Goal: Information Seeking & Learning: Learn about a topic

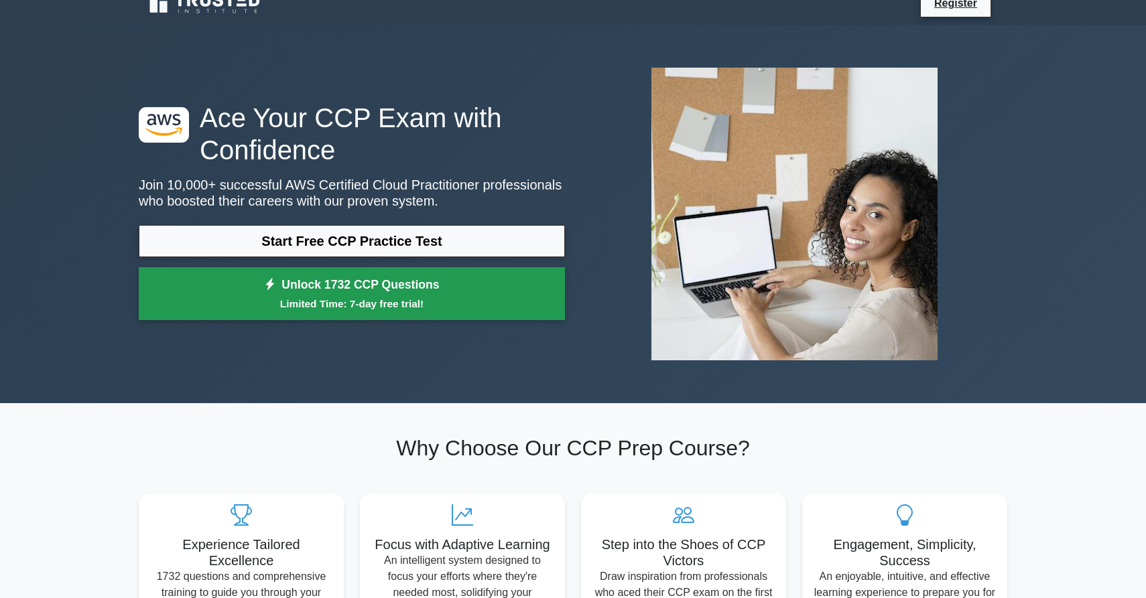
scroll to position [19, 0]
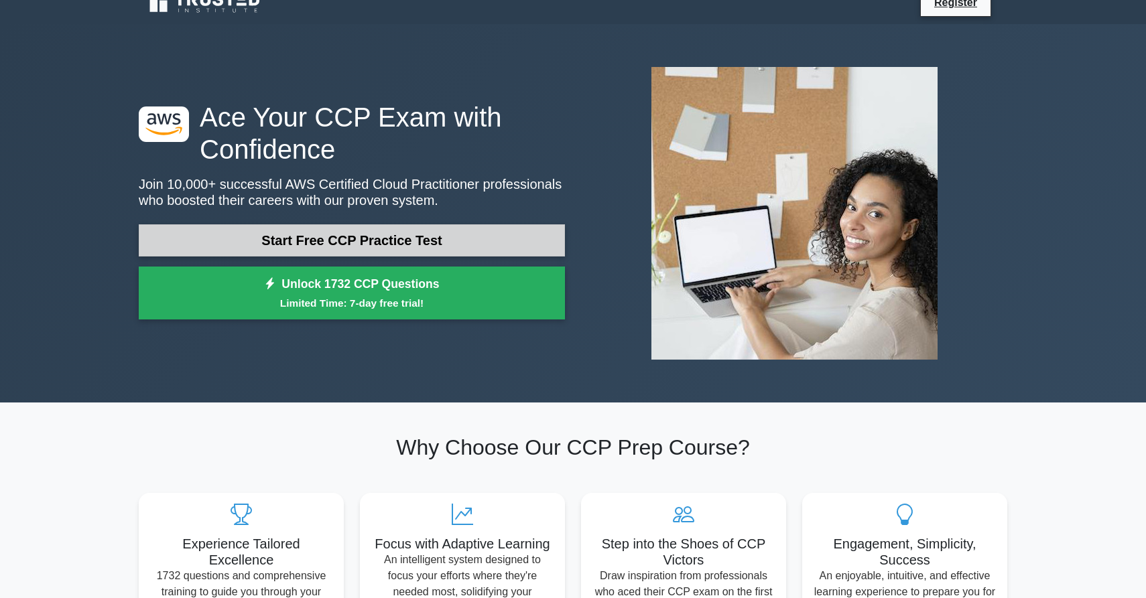
click at [396, 238] on link "Start Free CCP Practice Test" at bounding box center [352, 240] width 426 height 32
click at [350, 247] on link "Start Free CCP Practice Test" at bounding box center [352, 240] width 426 height 32
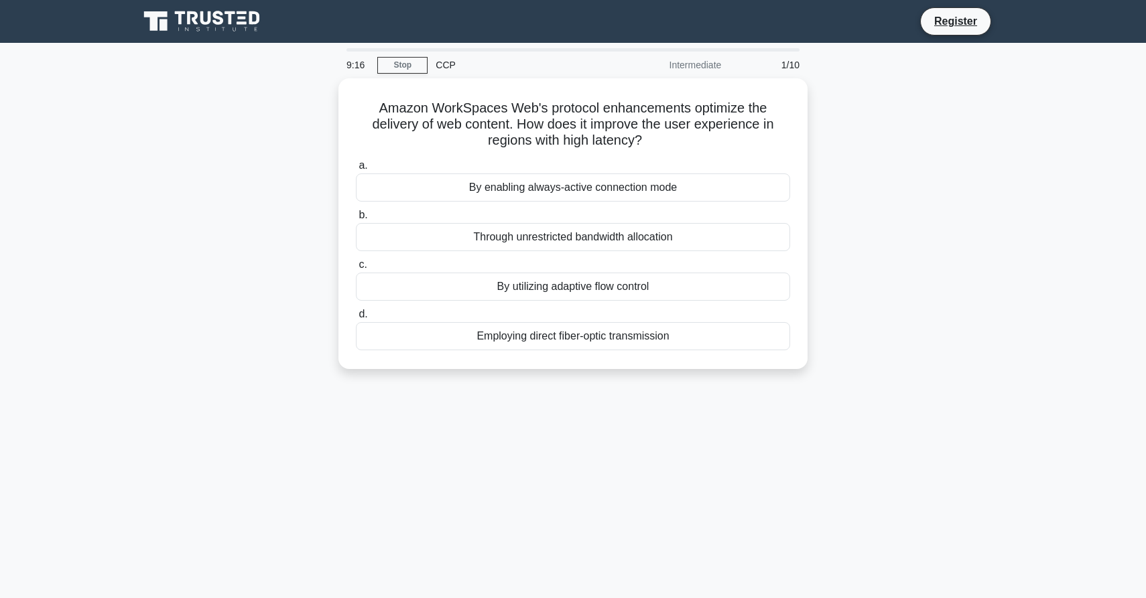
click at [269, 268] on div "Amazon WorkSpaces Web's protocol enhancements optimize the delivery of web cont…" at bounding box center [573, 231] width 884 height 307
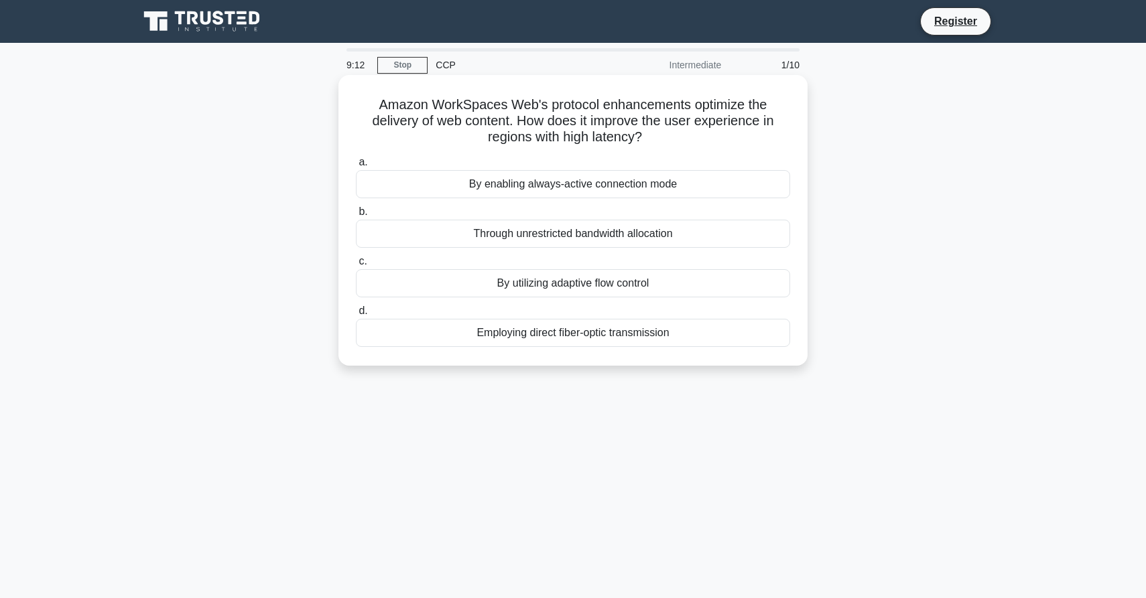
click at [572, 336] on div "Employing direct fiber-optic transmission" at bounding box center [573, 333] width 434 height 28
click at [356, 316] on input "d. Employing direct fiber-optic transmission" at bounding box center [356, 311] width 0 height 9
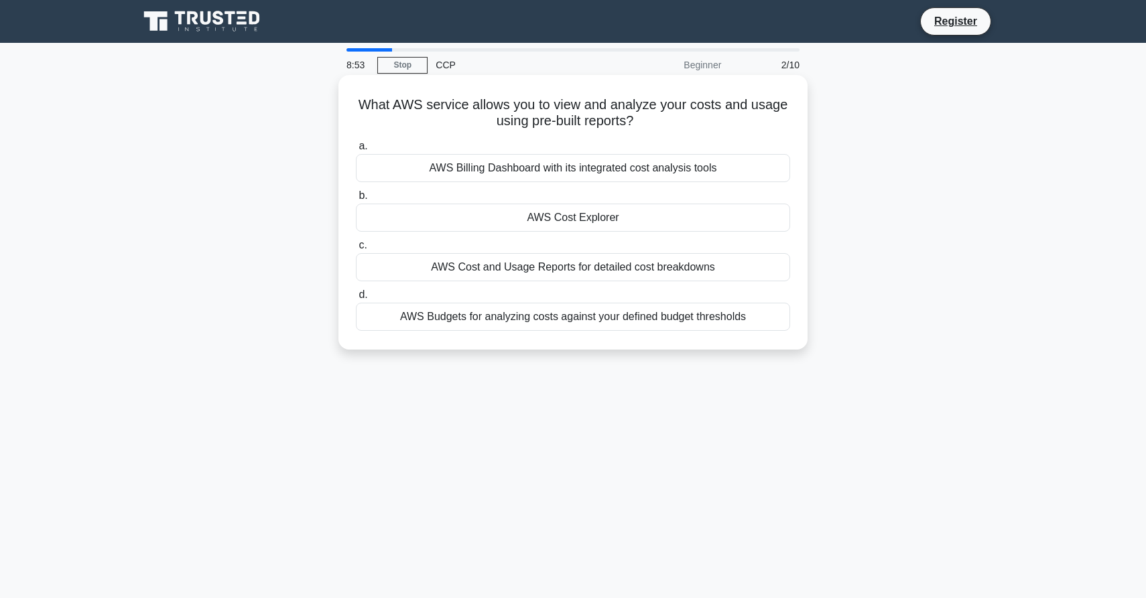
click at [669, 215] on div "AWS Cost Explorer" at bounding box center [573, 218] width 434 height 28
click at [356, 200] on input "b. AWS Cost Explorer" at bounding box center [356, 196] width 0 height 9
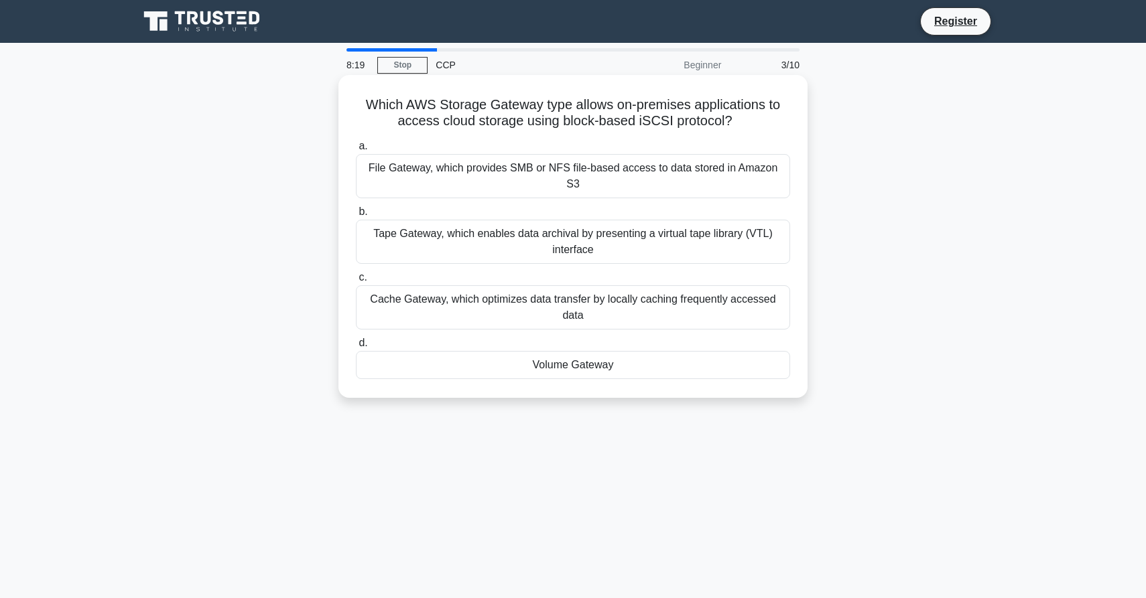
click at [561, 167] on div "File Gateway, which provides SMB or NFS file-based access to data stored in Ama…" at bounding box center [573, 176] width 434 height 44
click at [356, 151] on input "a. File Gateway, which provides SMB or NFS file-based access to data stored in …" at bounding box center [356, 146] width 0 height 9
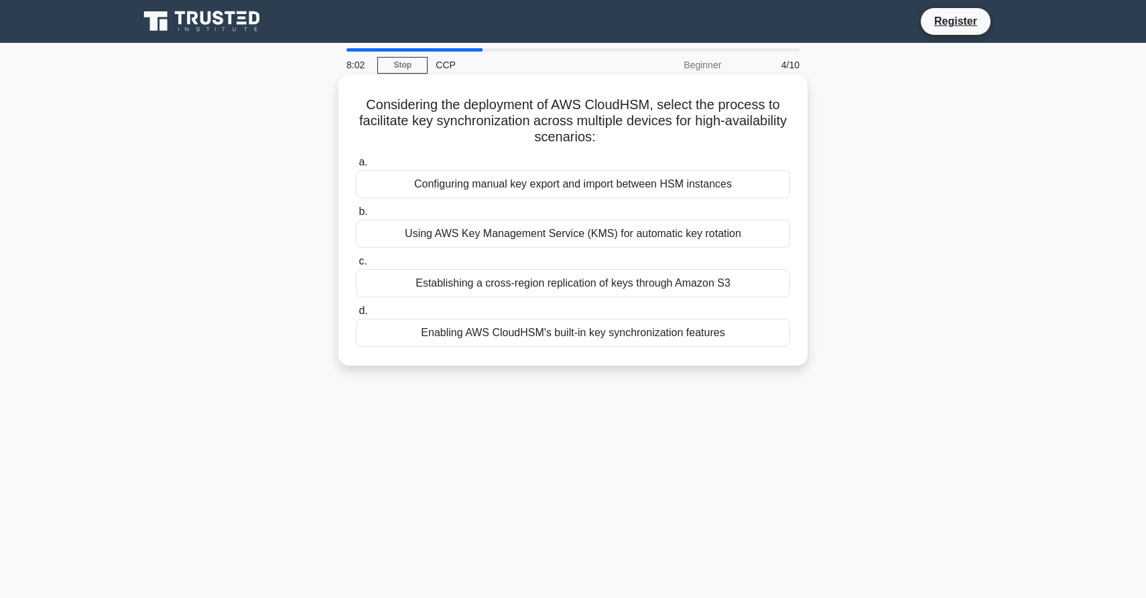
click at [563, 236] on div "Using AWS Key Management Service (KMS) for automatic key rotation" at bounding box center [573, 234] width 434 height 28
click at [356, 216] on input "b. Using AWS Key Management Service (KMS) for automatic key rotation" at bounding box center [356, 212] width 0 height 9
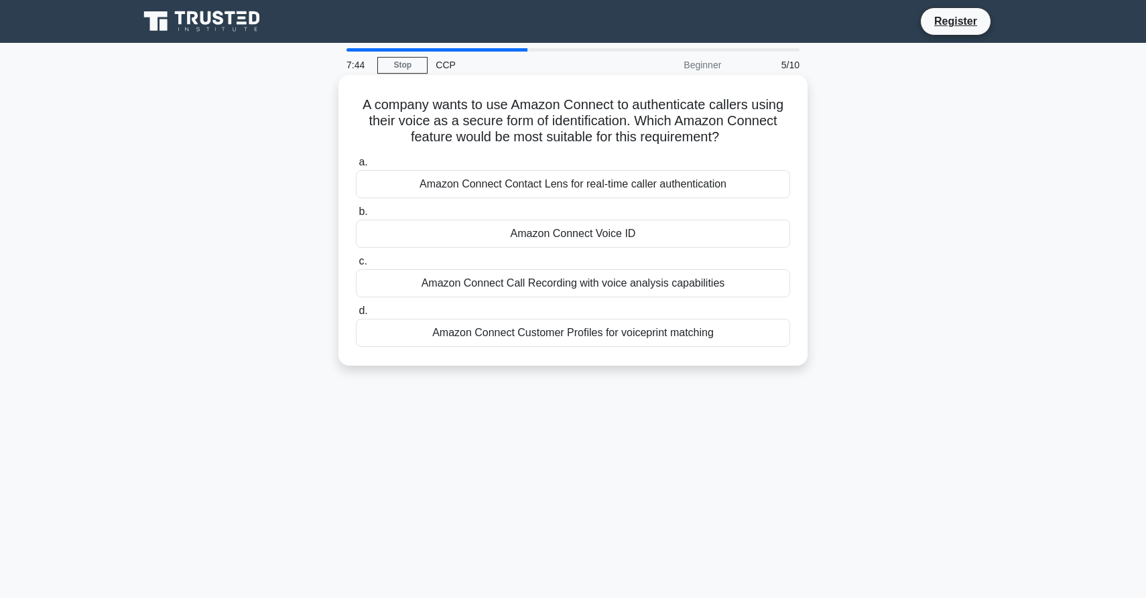
click at [556, 332] on div "Amazon Connect Customer Profiles for voiceprint matching" at bounding box center [573, 333] width 434 height 28
click at [356, 316] on input "d. Amazon Connect Customer Profiles for voiceprint matching" at bounding box center [356, 311] width 0 height 9
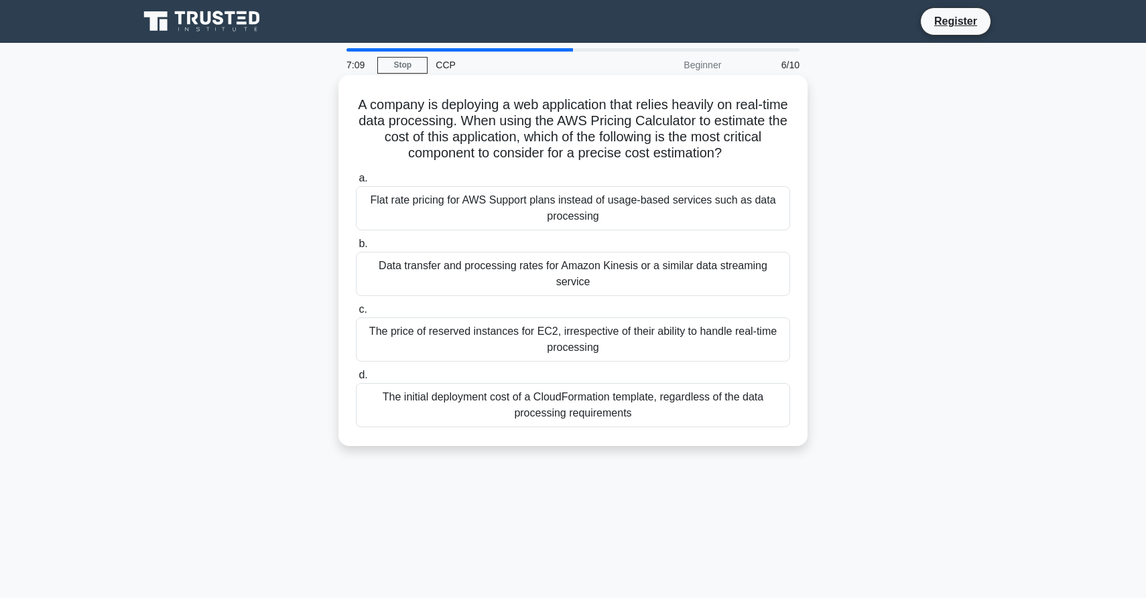
click at [448, 279] on div "Data transfer and processing rates for Amazon Kinesis or a similar data streami…" at bounding box center [573, 274] width 434 height 44
click at [356, 249] on input "b. Data transfer and processing rates for Amazon Kinesis or a similar data stre…" at bounding box center [356, 244] width 0 height 9
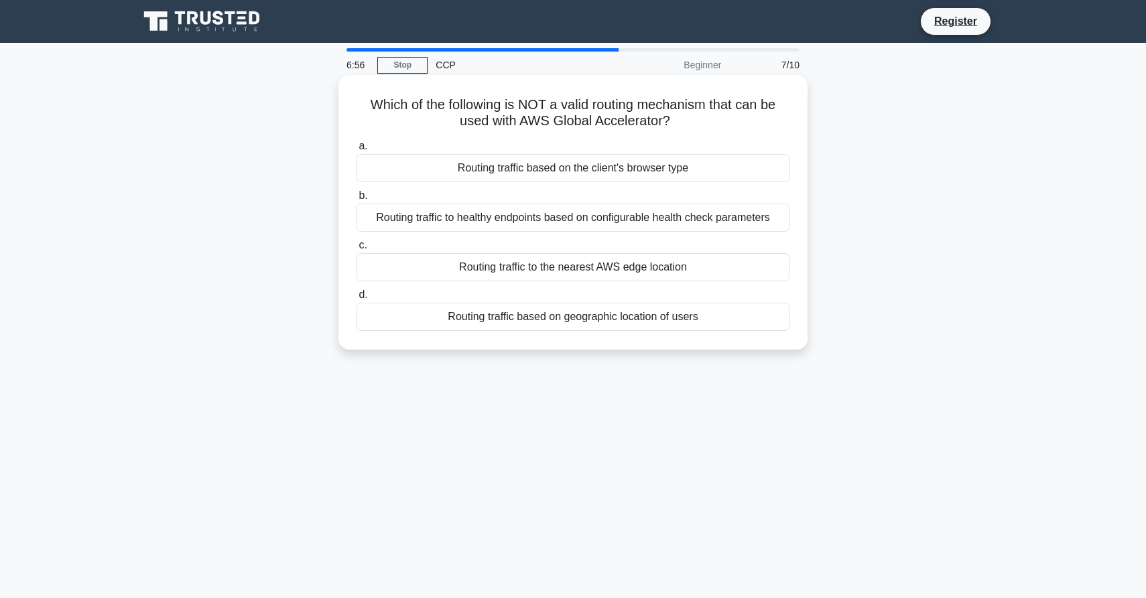
click at [577, 172] on div "Routing traffic based on the client's browser type" at bounding box center [573, 168] width 434 height 28
click at [356, 151] on input "a. Routing traffic based on the client's browser type" at bounding box center [356, 146] width 0 height 9
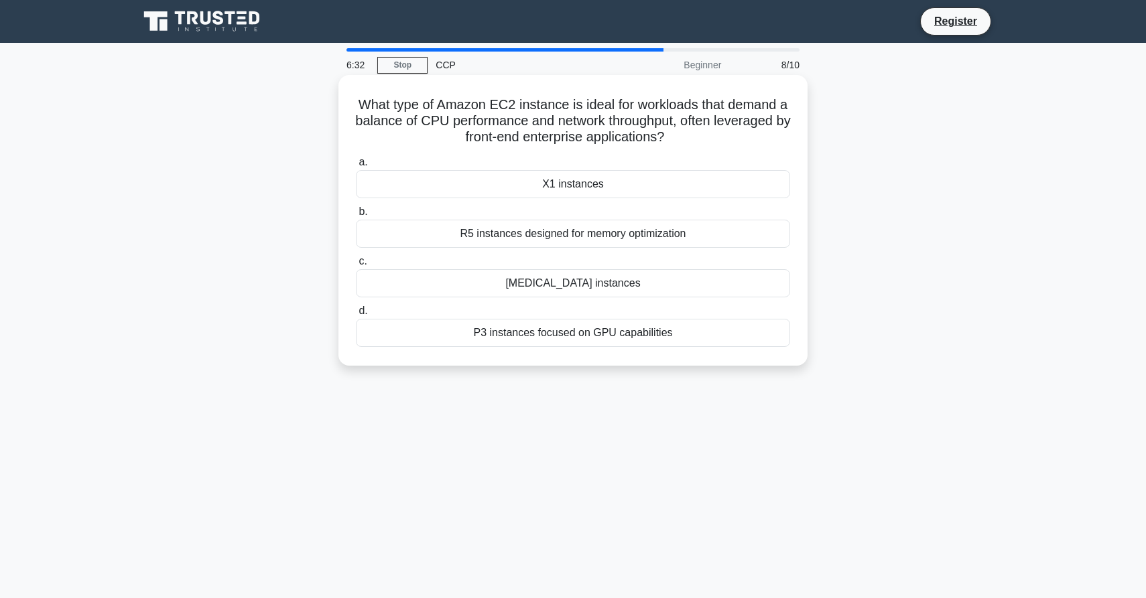
click at [608, 287] on div "T3 instances" at bounding box center [573, 283] width 434 height 28
click at [356, 266] on input "c. T3 instances" at bounding box center [356, 261] width 0 height 9
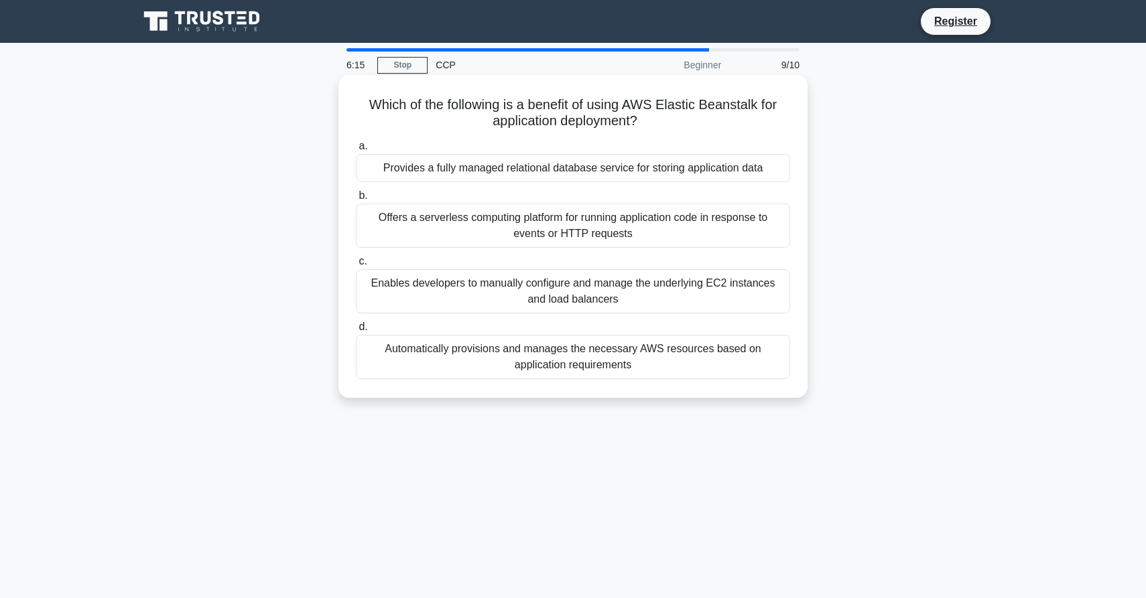
click at [766, 345] on div "Automatically provisions and manages the necessary AWS resources based on appli…" at bounding box center [573, 357] width 434 height 44
click at [356, 332] on input "d. Automatically provisions and manages the necessary AWS resources based on ap…" at bounding box center [356, 327] width 0 height 9
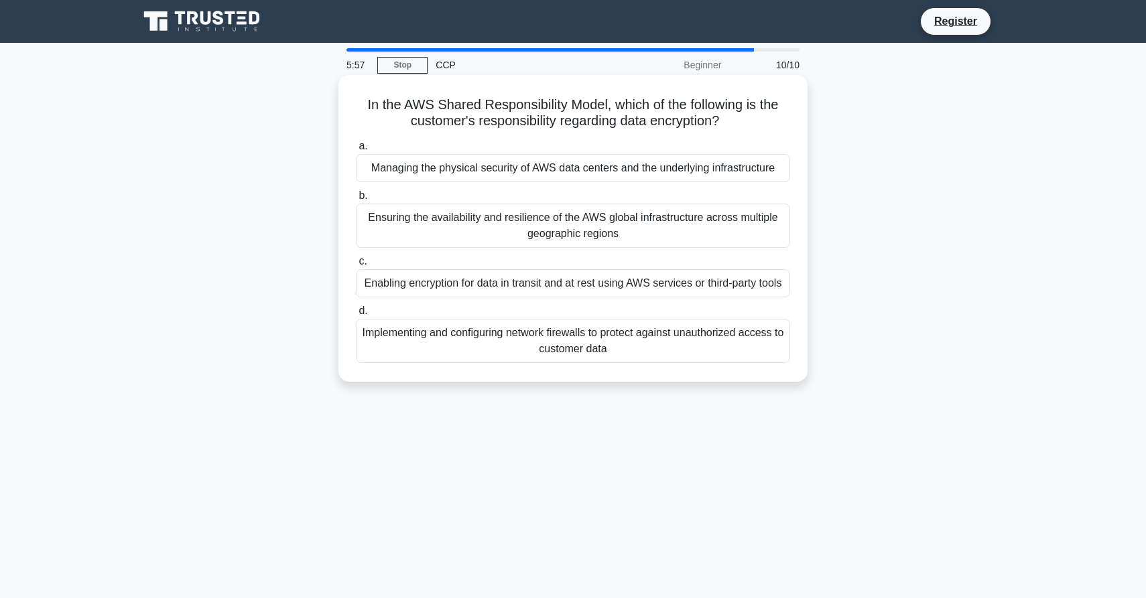
click at [667, 333] on div "Implementing and configuring network firewalls to protect against unauthorized …" at bounding box center [573, 341] width 434 height 44
click at [356, 316] on input "d. Implementing and configuring network firewalls to protect against unauthoriz…" at bounding box center [356, 311] width 0 height 9
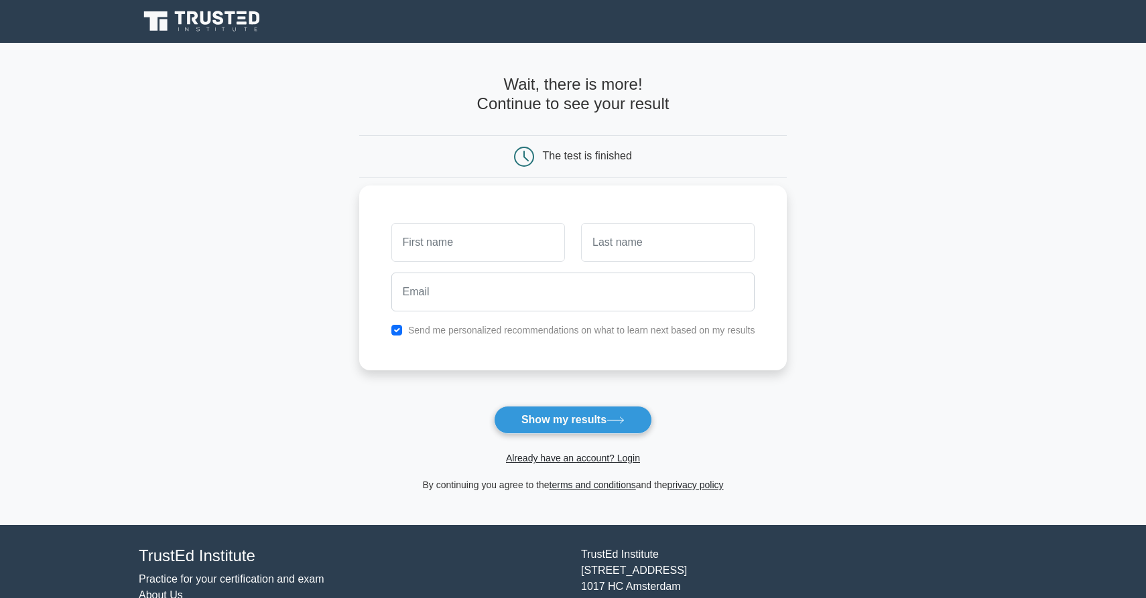
click at [643, 328] on label "Send me personalized recommendations on what to learn next based on my results" at bounding box center [581, 330] width 347 height 11
click at [621, 328] on label "Send me personalized recommendations on what to learn next based on my results" at bounding box center [581, 330] width 347 height 11
click at [399, 332] on input "checkbox" at bounding box center [396, 330] width 11 height 11
checkbox input "false"
click at [567, 425] on button "Show my results" at bounding box center [573, 420] width 158 height 28
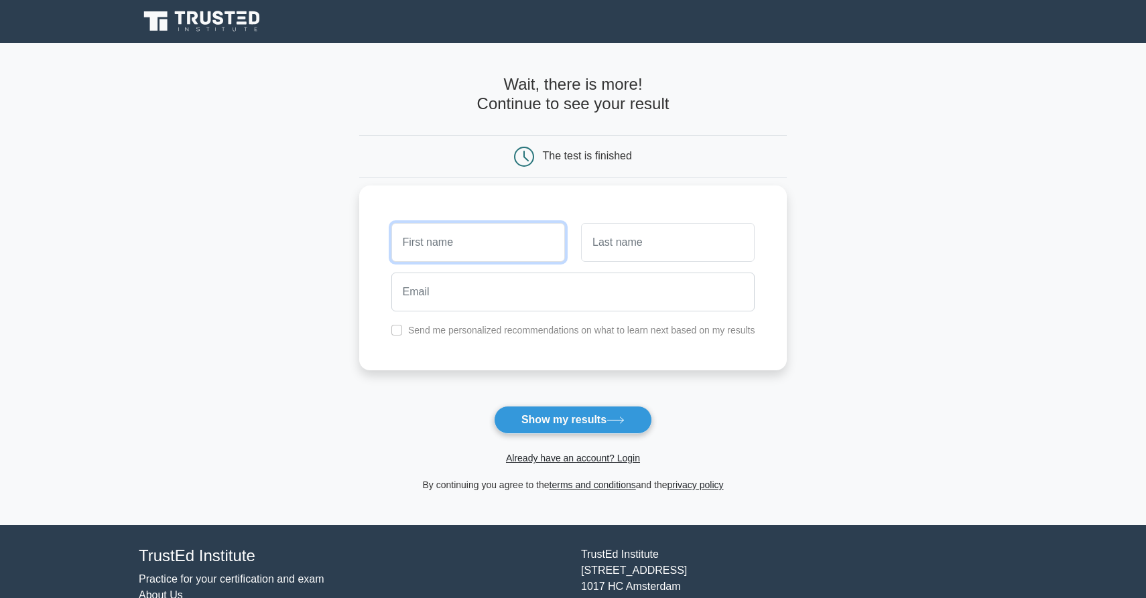
click at [442, 251] on input "text" at bounding box center [478, 242] width 174 height 39
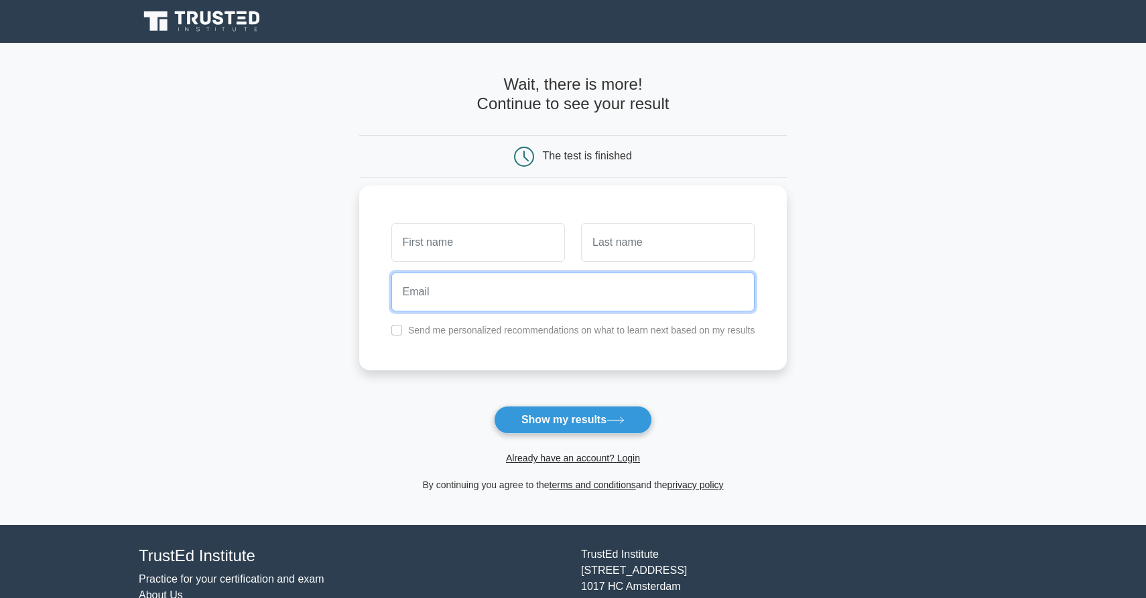
scroll to position [1, 0]
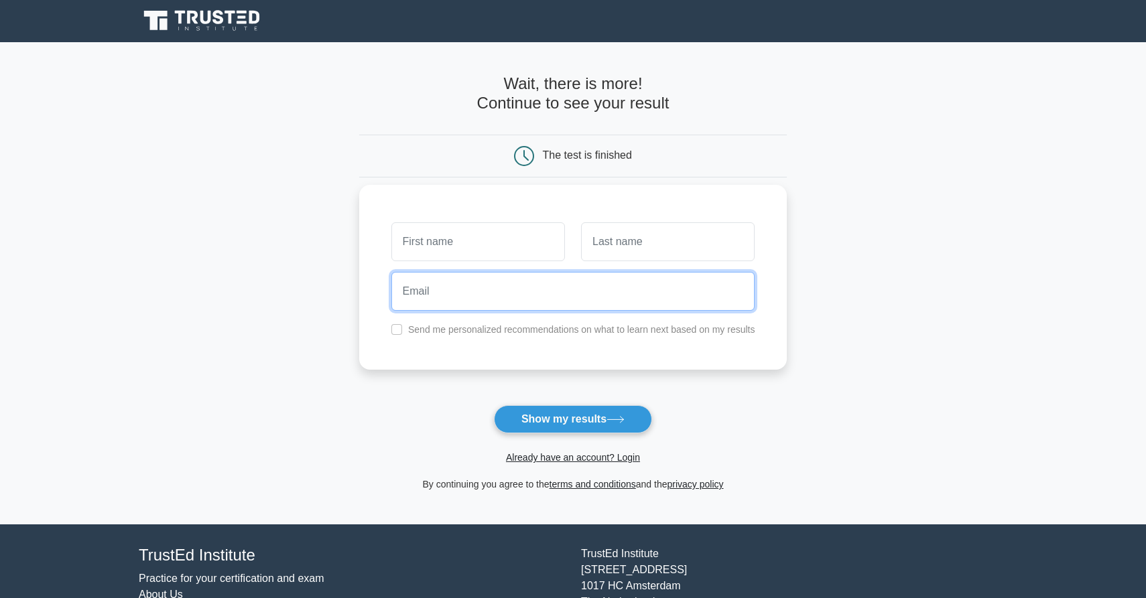
click at [425, 302] on input "email" at bounding box center [573, 291] width 364 height 39
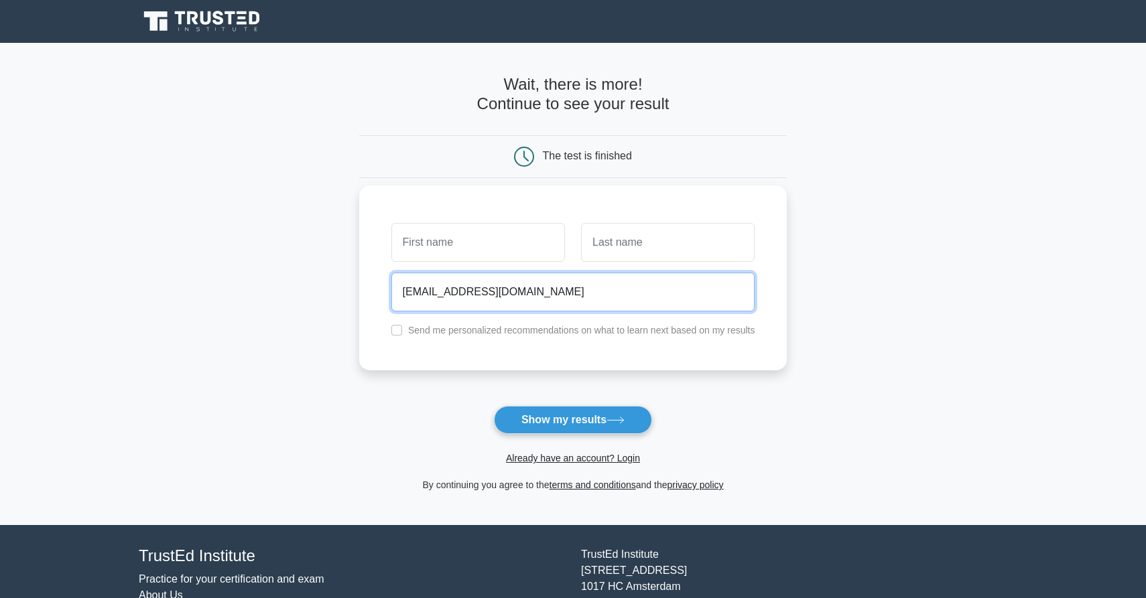
type input "memoir-fin8x@icloud.com"
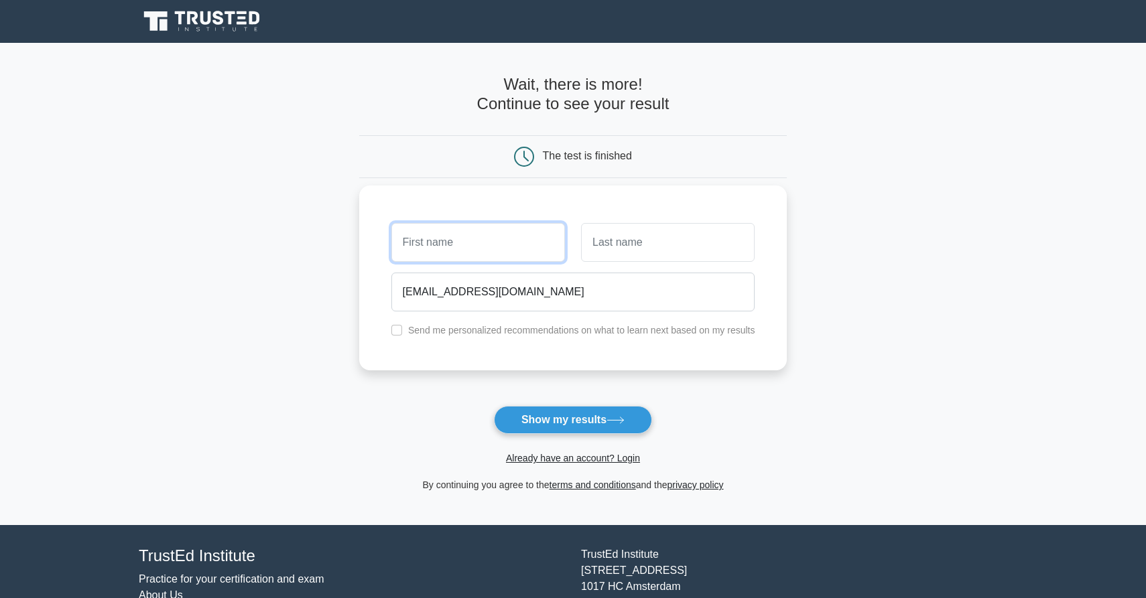
click at [462, 252] on input "text" at bounding box center [478, 242] width 174 height 39
type input "[PERSON_NAME]"
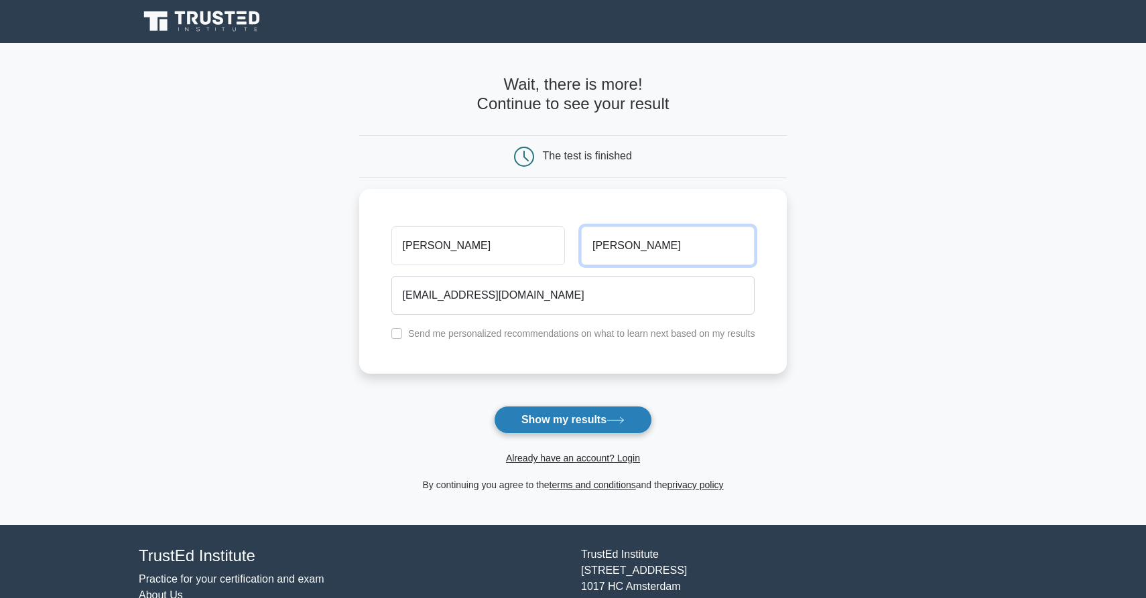
type input "Avila"
click at [601, 424] on button "Show my results" at bounding box center [573, 420] width 158 height 28
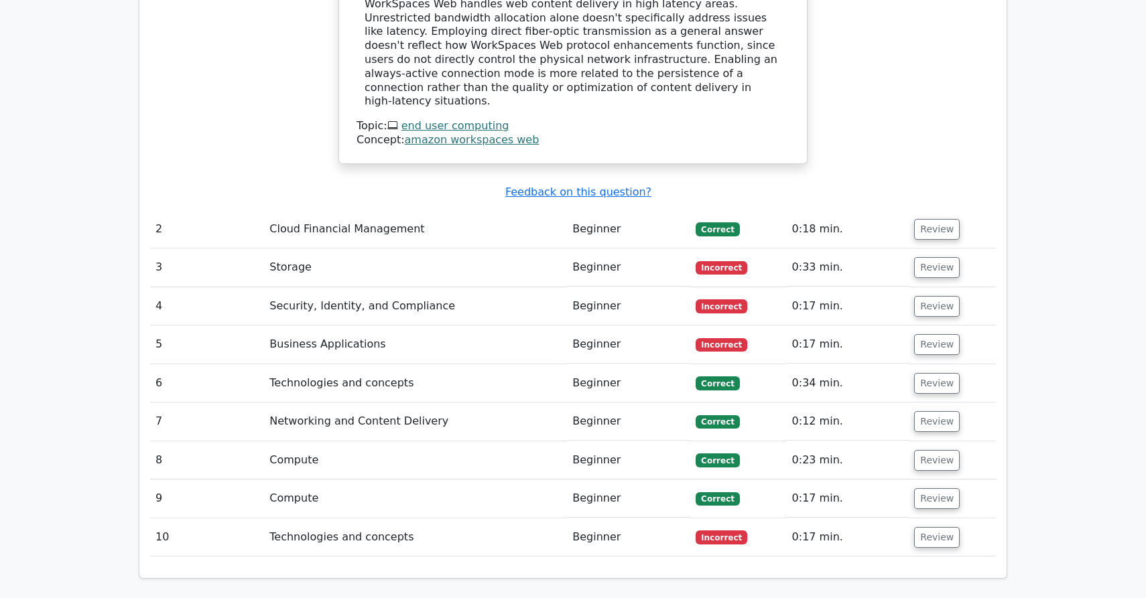
scroll to position [1657, 0]
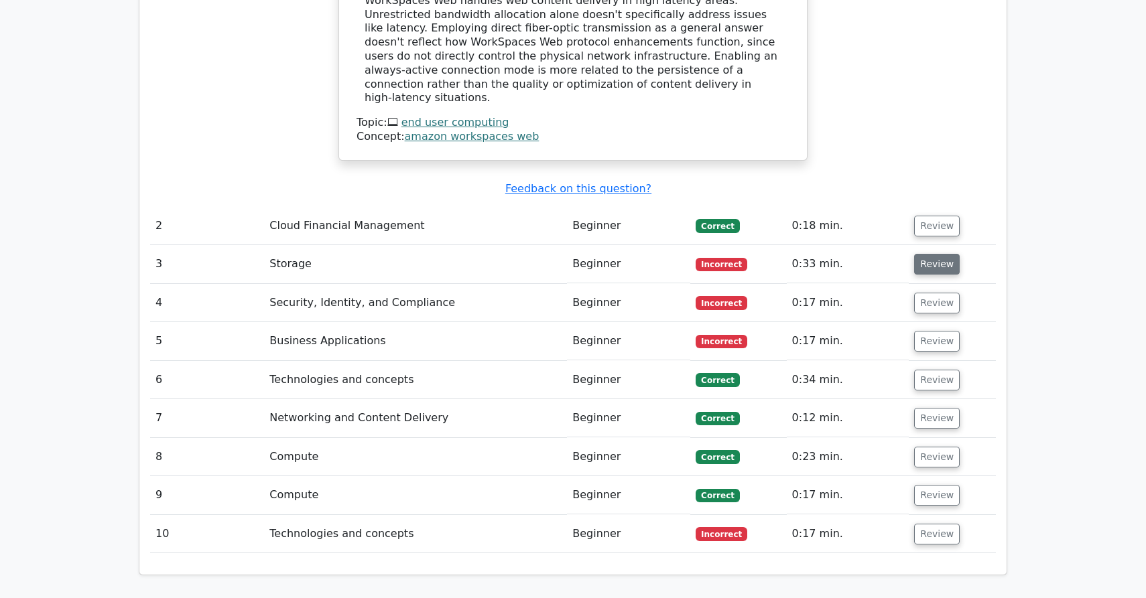
click at [931, 254] on button "Review" at bounding box center [937, 264] width 46 height 21
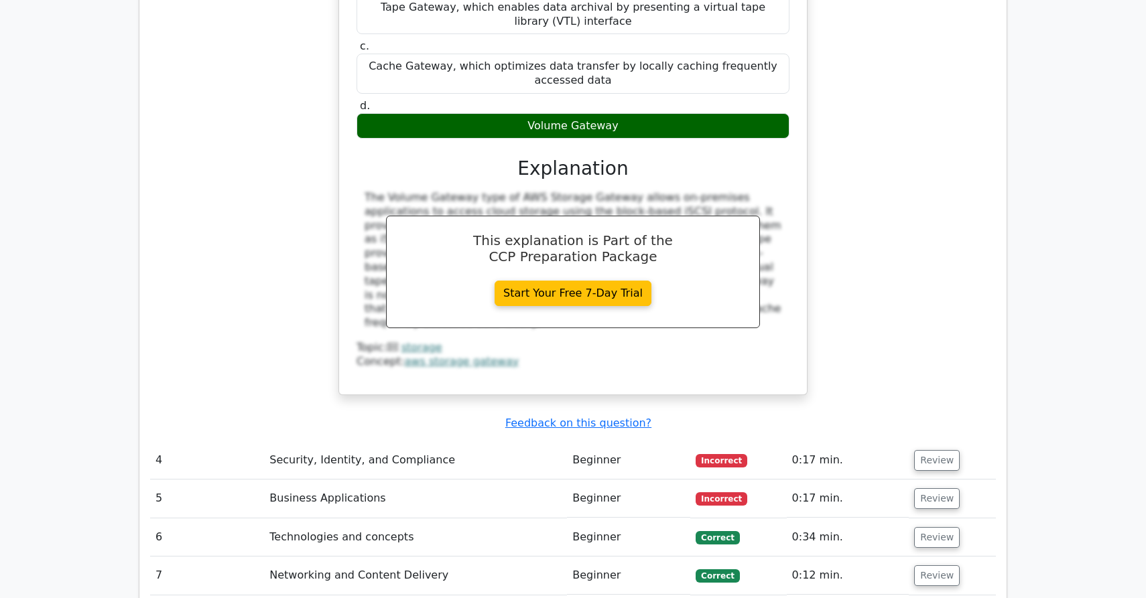
scroll to position [2131, 0]
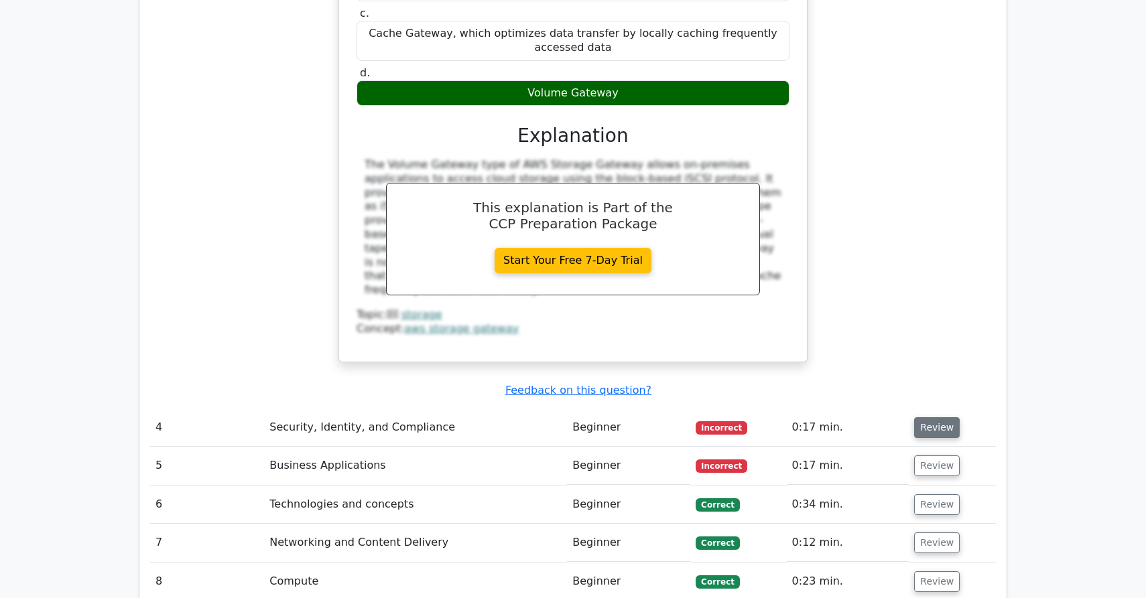
click at [933, 417] on button "Review" at bounding box center [937, 427] width 46 height 21
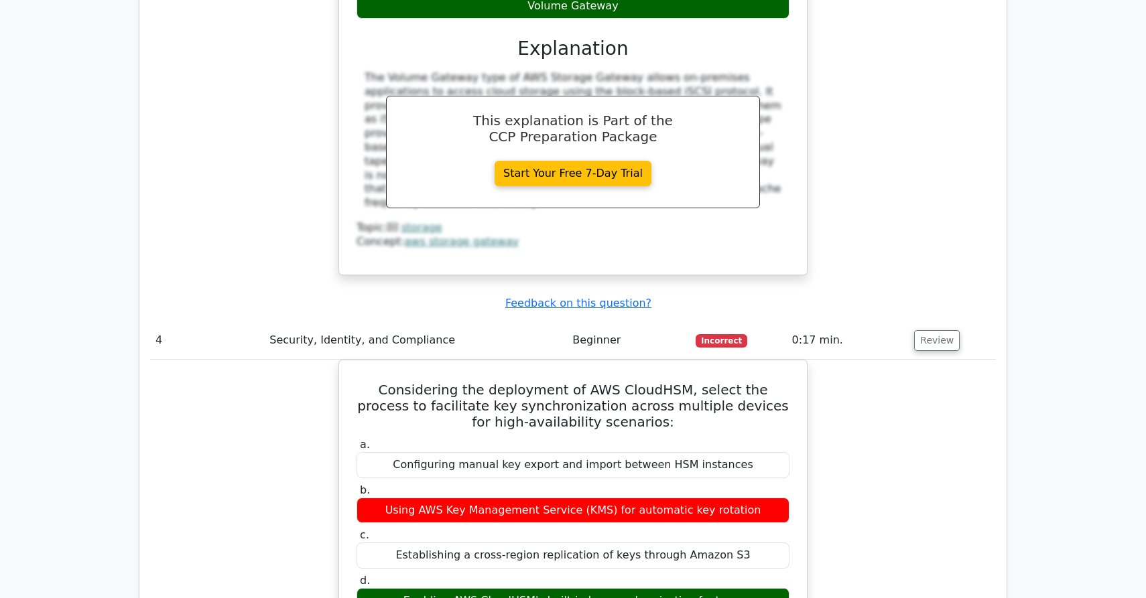
scroll to position [2218, 0]
